Goal: Find specific page/section: Find specific page/section

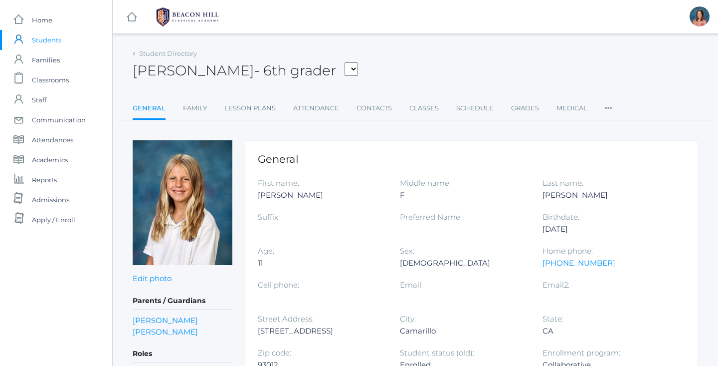
scroll to position [21, 0]
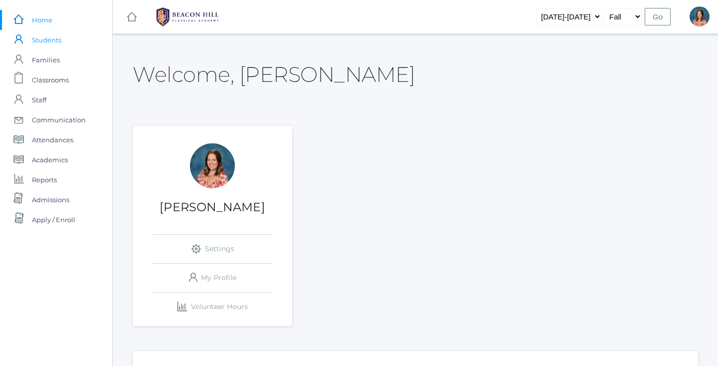
click at [61, 46] on span "Students" at bounding box center [46, 40] width 29 height 20
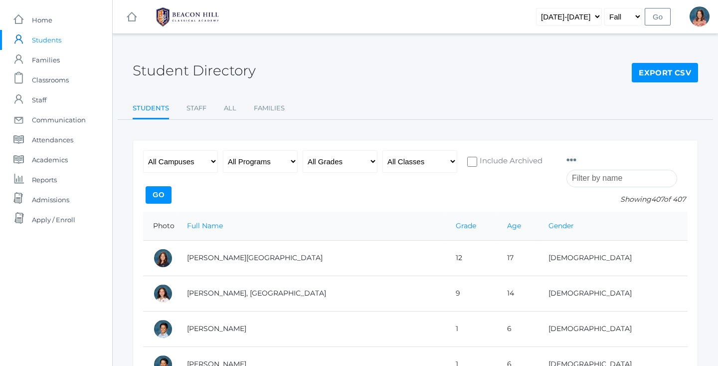
click at [603, 181] on input "search" at bounding box center [622, 178] width 111 height 17
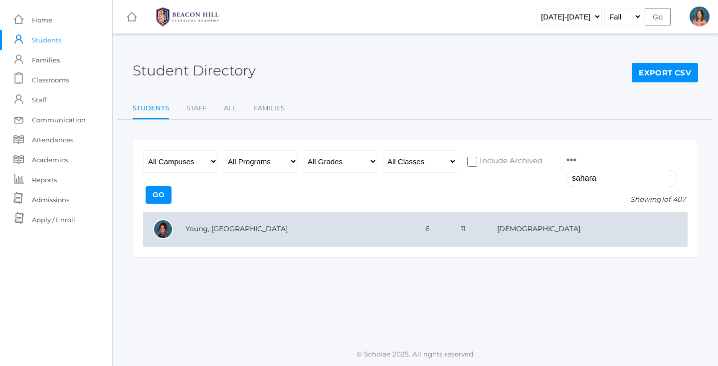
type input "sahara"
click at [428, 222] on td "6" at bounding box center [432, 228] width 35 height 35
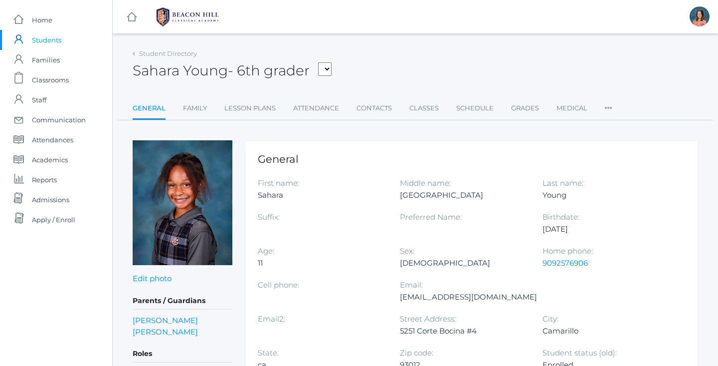
click at [50, 43] on span "Students" at bounding box center [46, 40] width 29 height 20
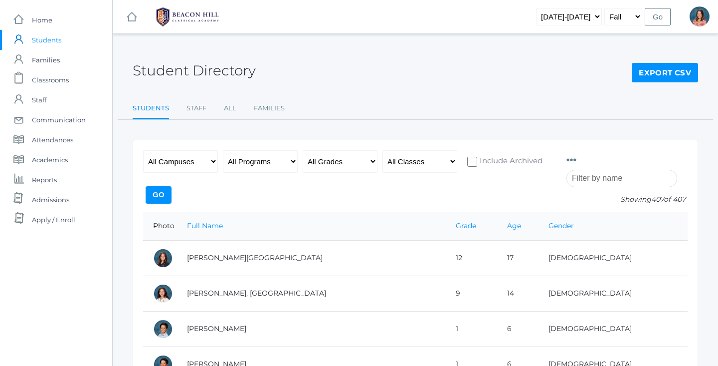
click at [615, 182] on input "search" at bounding box center [622, 178] width 111 height 17
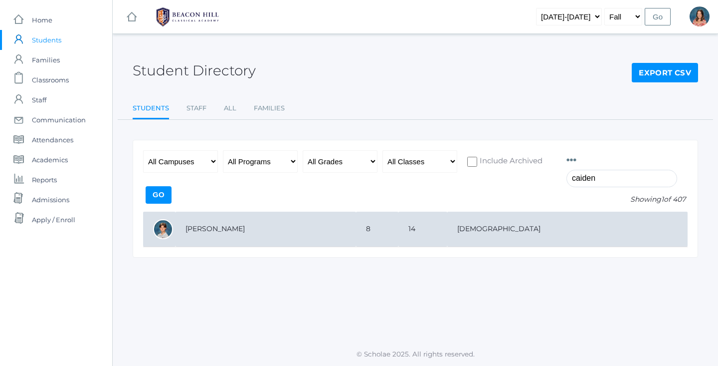
type input "caiden"
click at [399, 234] on td "8" at bounding box center [377, 228] width 42 height 35
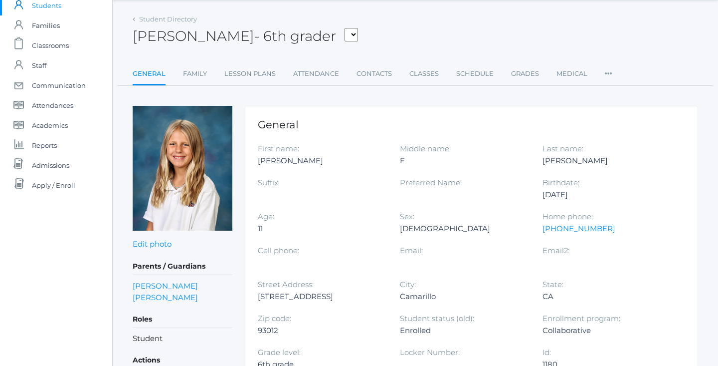
scroll to position [33, 0]
